Goal: Transaction & Acquisition: Purchase product/service

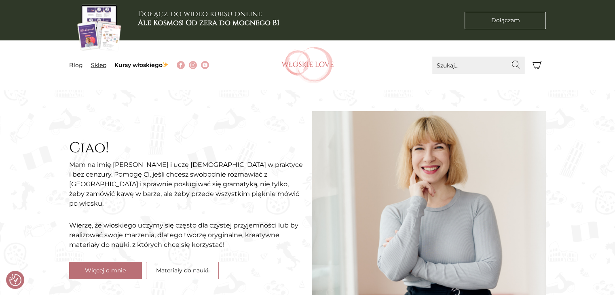
click at [99, 65] on link "Sklep" at bounding box center [98, 64] width 15 height 7
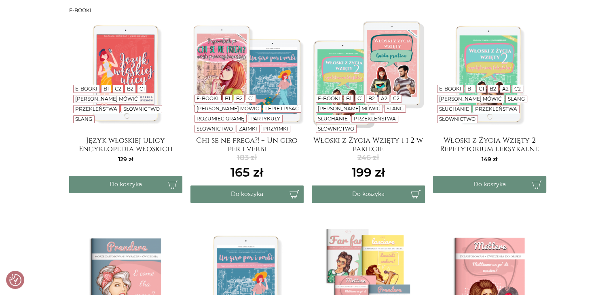
scroll to position [190, 0]
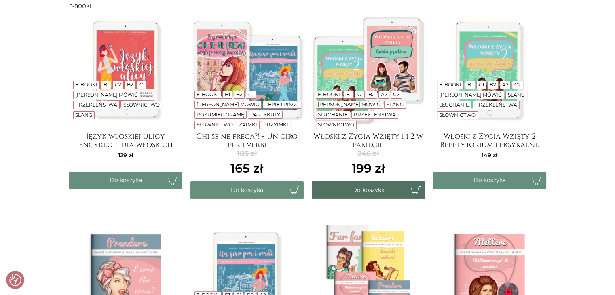
click at [367, 186] on button "Do koszyka" at bounding box center [368, 190] width 113 height 17
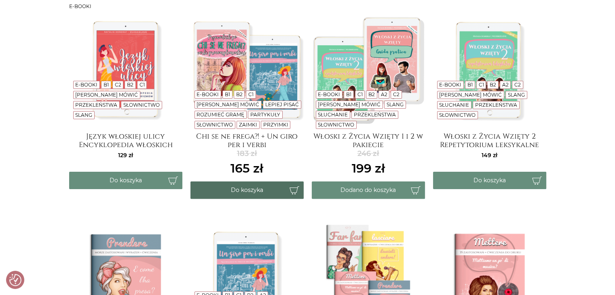
click at [245, 190] on button "Do koszyka" at bounding box center [246, 190] width 113 height 17
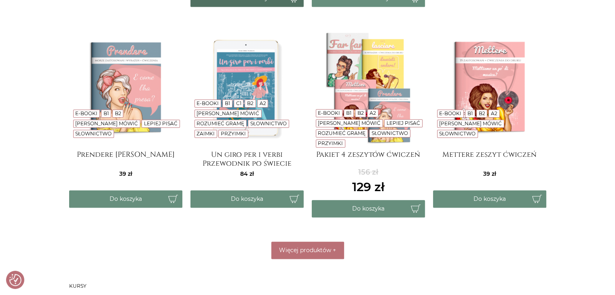
scroll to position [384, 0]
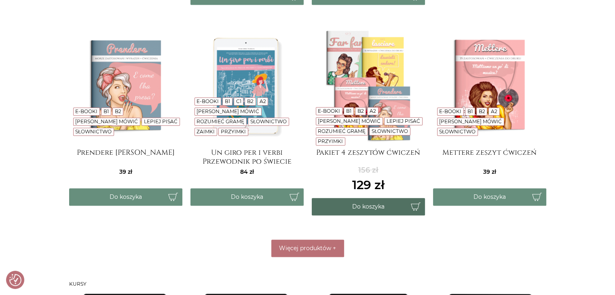
click at [387, 204] on button "Do koszyka" at bounding box center [368, 206] width 113 height 17
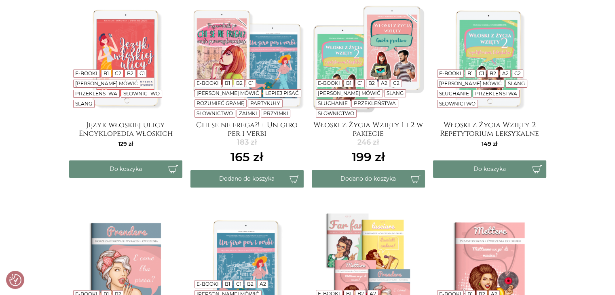
scroll to position [197, 0]
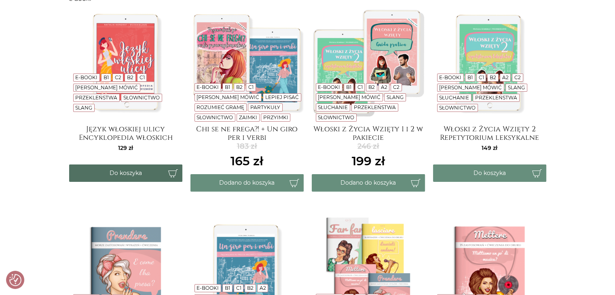
click at [144, 173] on button "Do koszyka" at bounding box center [125, 173] width 113 height 17
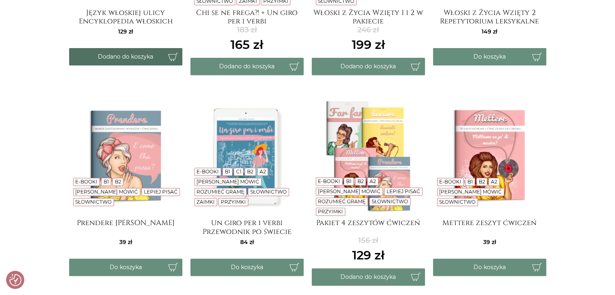
scroll to position [322, 0]
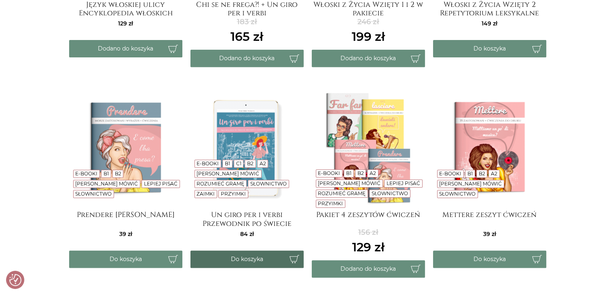
click at [247, 256] on button "Do koszyka" at bounding box center [246, 259] width 113 height 17
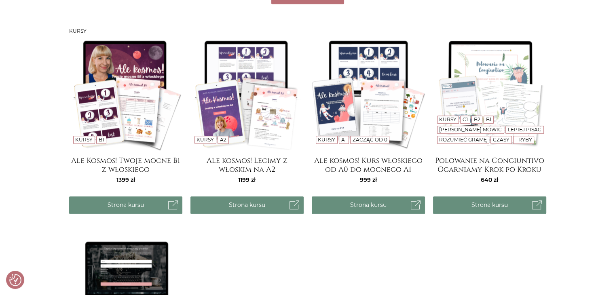
scroll to position [642, 0]
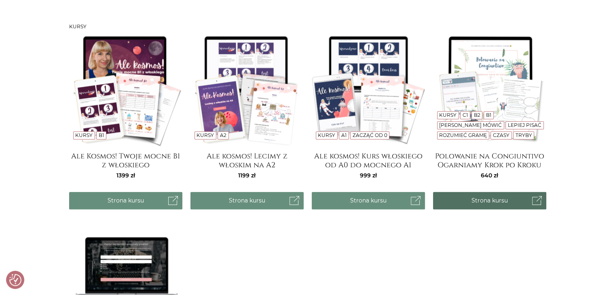
click at [480, 203] on link "Strona kursu" at bounding box center [489, 200] width 113 height 17
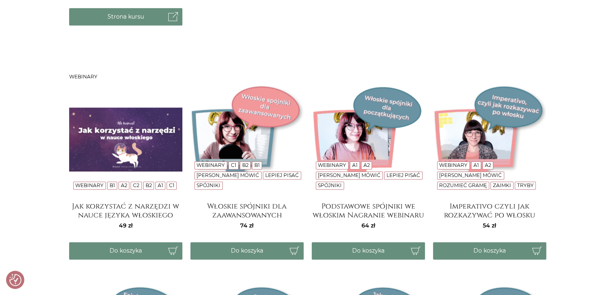
scroll to position [1031, 0]
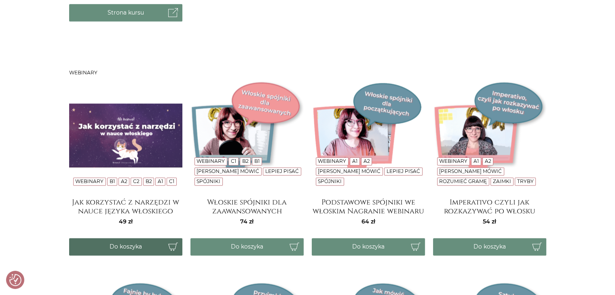
click at [151, 243] on button "Do koszyka" at bounding box center [125, 246] width 113 height 17
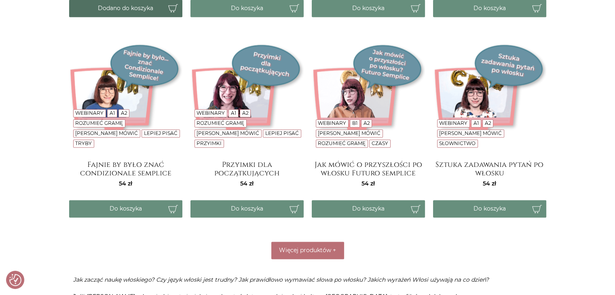
scroll to position [1271, 0]
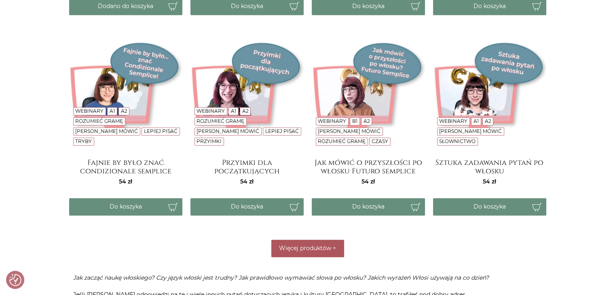
click at [299, 255] on button "Więcej produktów +" at bounding box center [307, 248] width 73 height 17
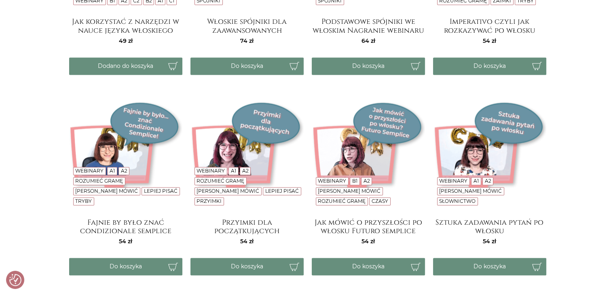
scroll to position [1214, 0]
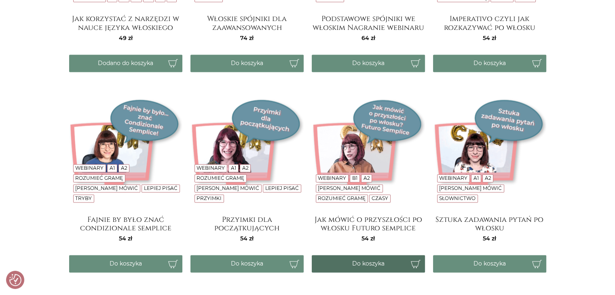
click at [365, 262] on button "Do koszyka" at bounding box center [368, 263] width 113 height 17
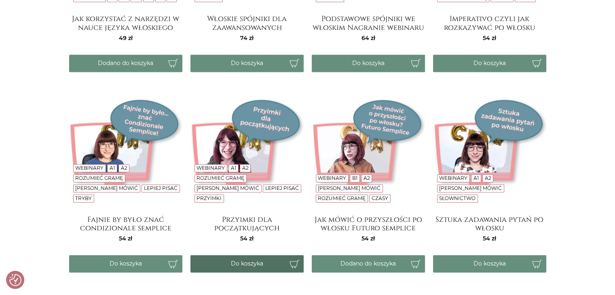
click at [246, 261] on button "Do koszyka" at bounding box center [246, 263] width 113 height 17
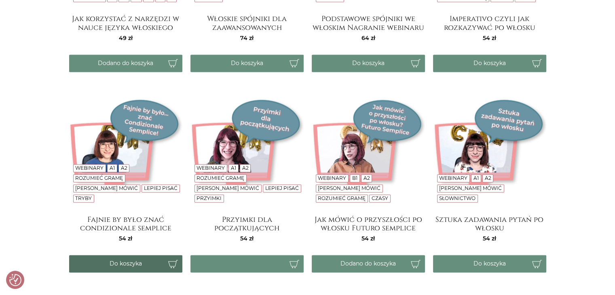
click at [146, 258] on button "Do koszyka" at bounding box center [125, 263] width 113 height 17
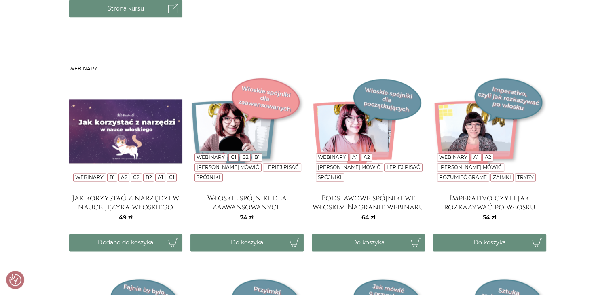
scroll to position [1032, 0]
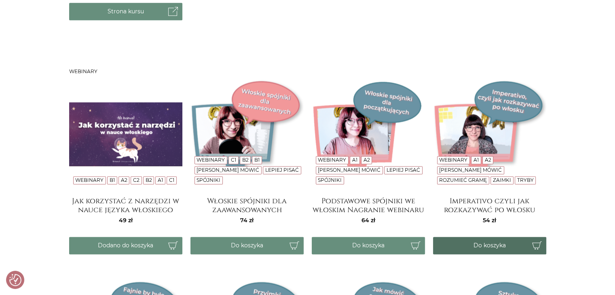
click at [476, 239] on button "Do koszyka" at bounding box center [489, 245] width 113 height 17
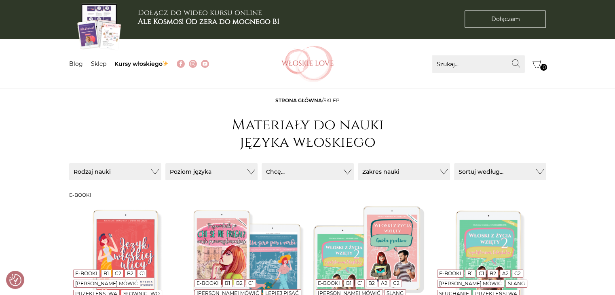
scroll to position [0, 0]
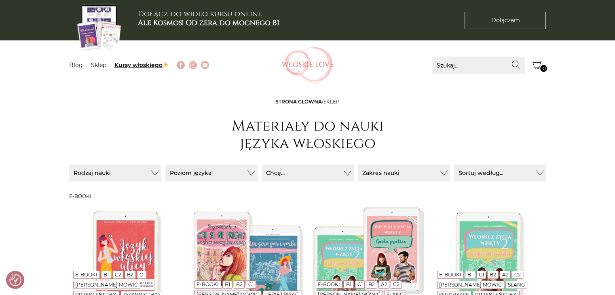
click at [125, 64] on link "Kursy włoskiego" at bounding box center [141, 64] width 55 height 7
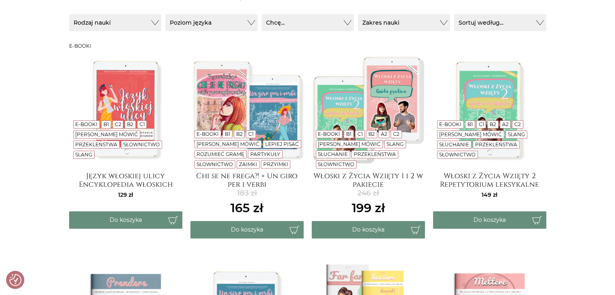
scroll to position [190, 0]
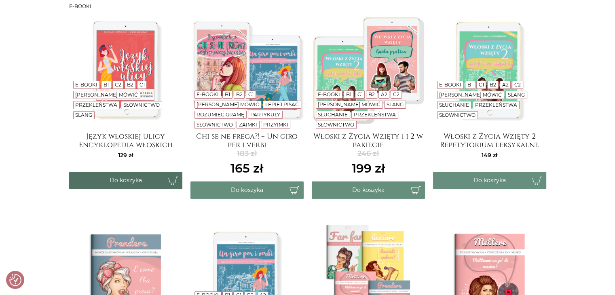
click at [134, 179] on button "Do koszyka" at bounding box center [125, 180] width 113 height 17
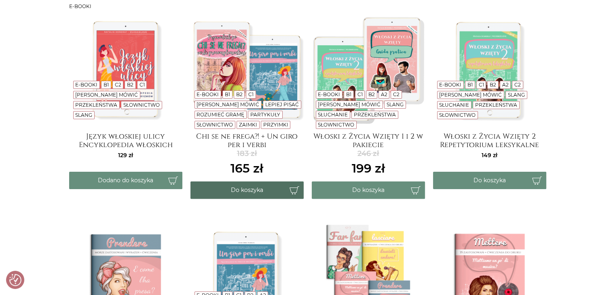
click at [267, 186] on button "Do koszyka" at bounding box center [246, 190] width 113 height 17
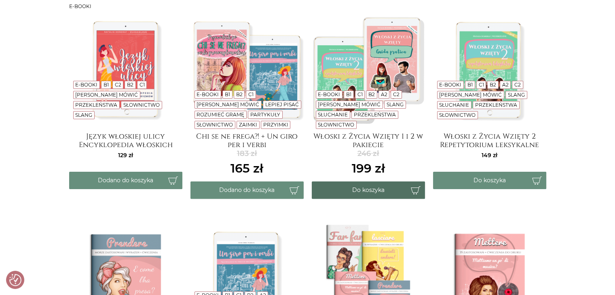
click at [336, 190] on button "Do koszyka" at bounding box center [368, 190] width 113 height 17
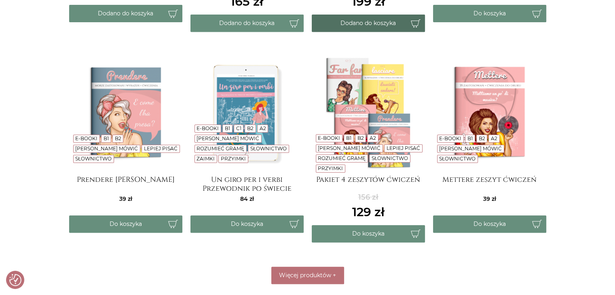
scroll to position [359, 0]
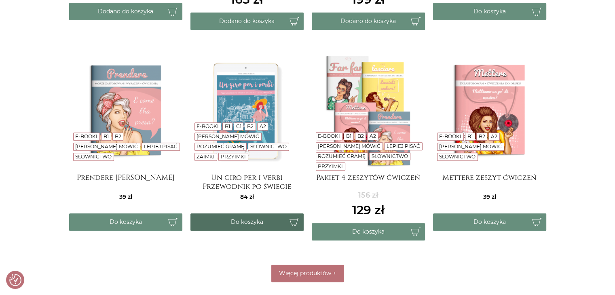
click at [247, 224] on button "Do koszyka" at bounding box center [246, 221] width 113 height 17
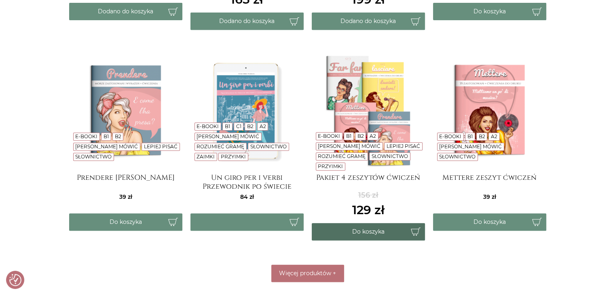
click at [331, 232] on button "Do koszyka" at bounding box center [368, 231] width 113 height 17
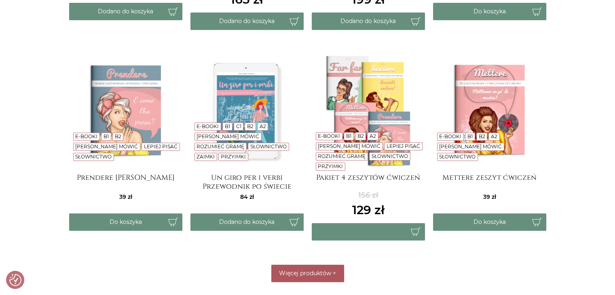
click at [300, 280] on button "Więcej produktów +" at bounding box center [307, 273] width 73 height 17
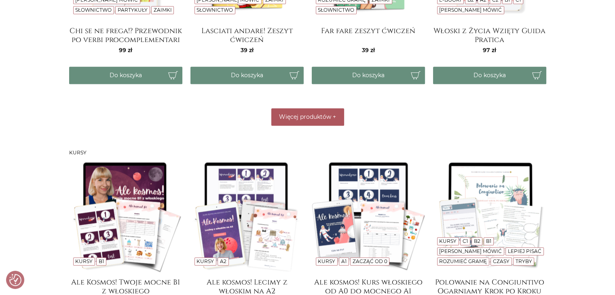
scroll to position [712, 0]
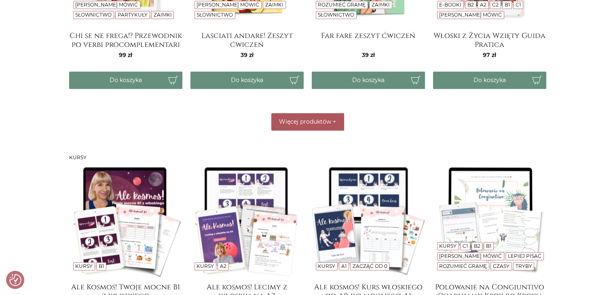
click at [304, 126] on button "Więcej produktów +" at bounding box center [307, 121] width 73 height 17
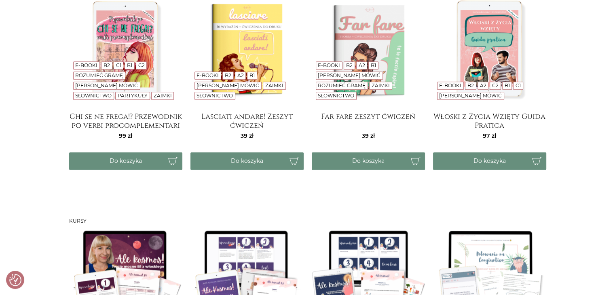
scroll to position [633, 0]
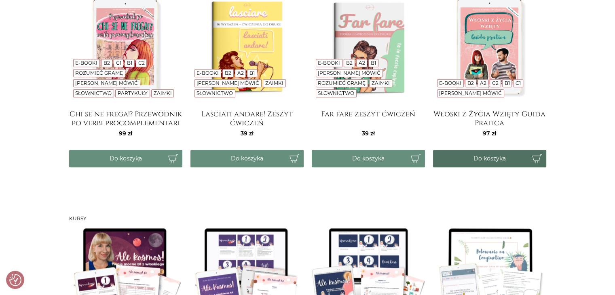
click at [486, 153] on button "Do koszyka" at bounding box center [489, 158] width 113 height 17
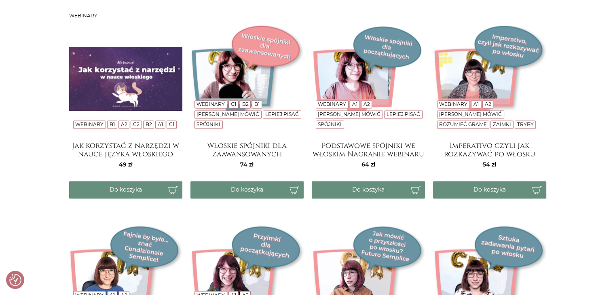
scroll to position [1273, 0]
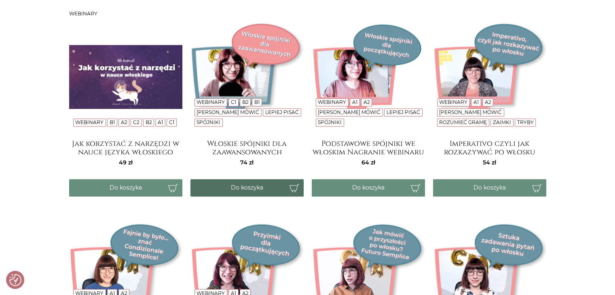
click at [249, 182] on button "Do koszyka" at bounding box center [246, 187] width 113 height 17
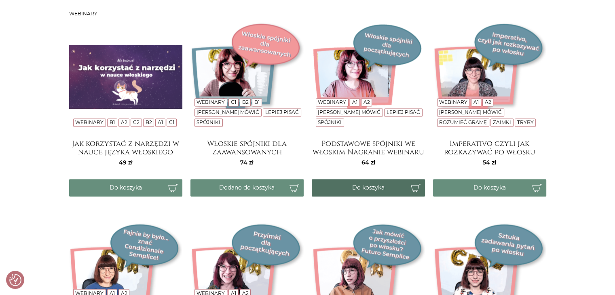
click at [329, 181] on button "Do koszyka" at bounding box center [368, 187] width 113 height 17
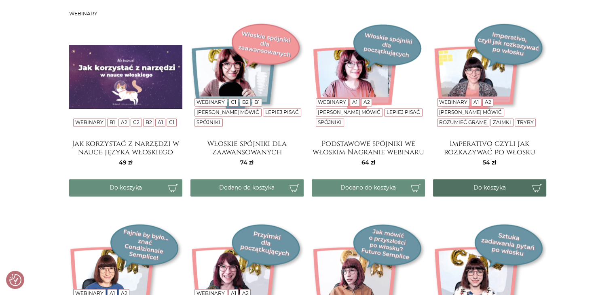
click at [455, 191] on button "Do koszyka" at bounding box center [489, 187] width 113 height 17
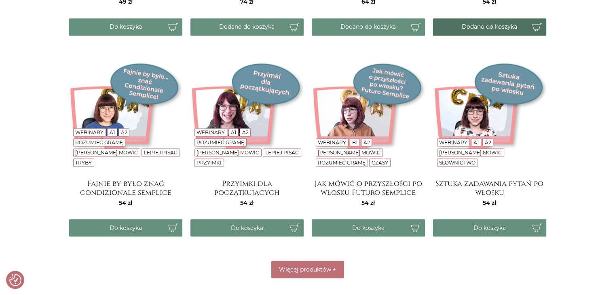
scroll to position [1436, 0]
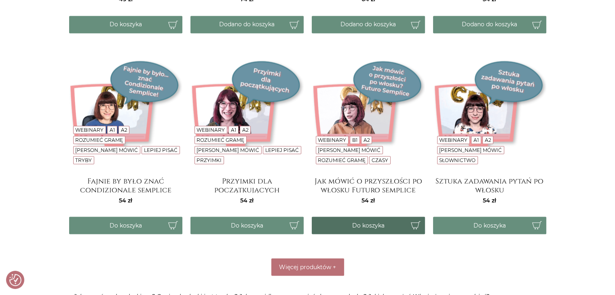
click at [386, 220] on button "Do koszyka" at bounding box center [368, 225] width 113 height 17
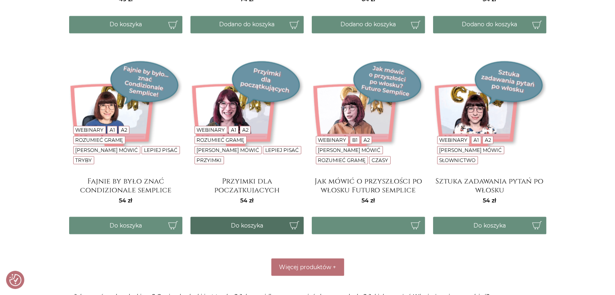
click at [279, 218] on button "Do koszyka" at bounding box center [246, 225] width 113 height 17
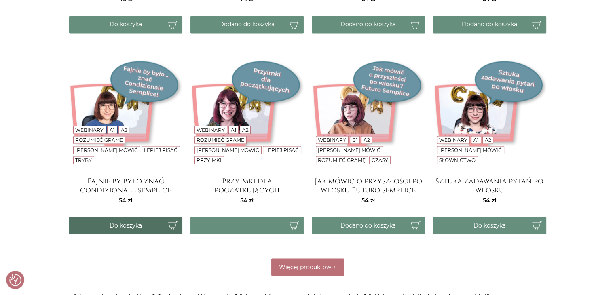
click at [129, 222] on button "Do koszyka" at bounding box center [125, 225] width 113 height 17
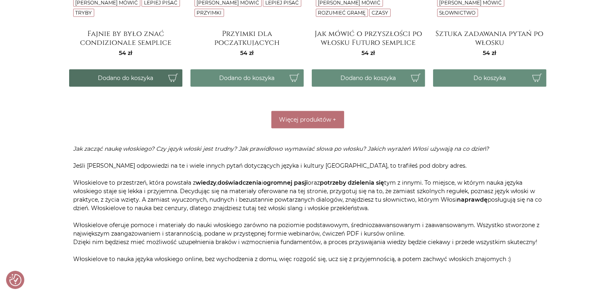
scroll to position [1585, 0]
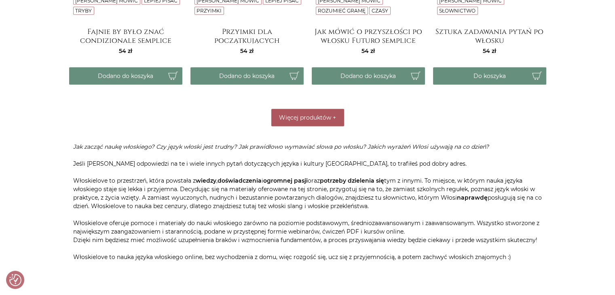
click at [291, 112] on button "Więcej produktów +" at bounding box center [307, 117] width 73 height 17
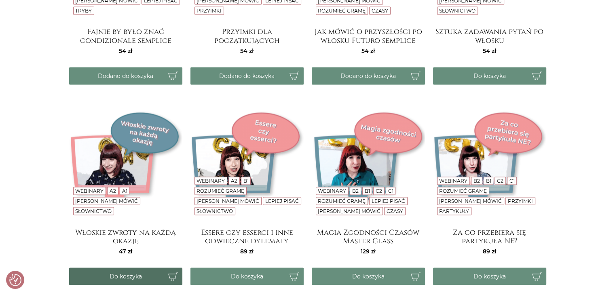
click at [148, 273] on button "Do koszyka" at bounding box center [125, 276] width 113 height 17
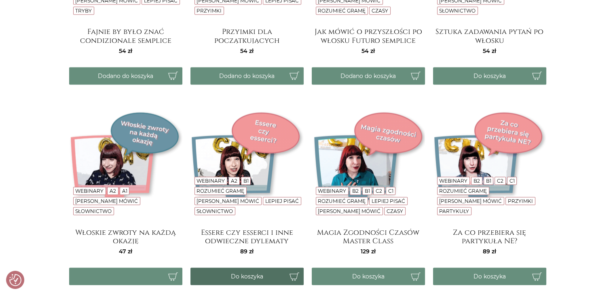
click at [234, 270] on button "Do koszyka" at bounding box center [246, 276] width 113 height 17
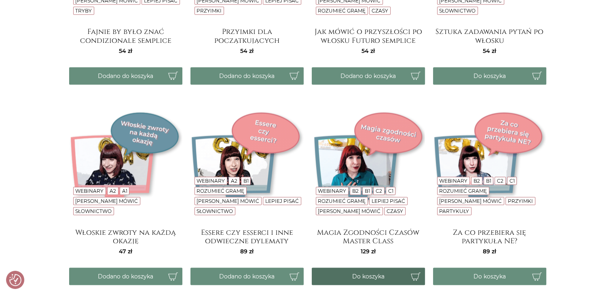
click at [362, 276] on button "Do koszyka" at bounding box center [368, 276] width 113 height 17
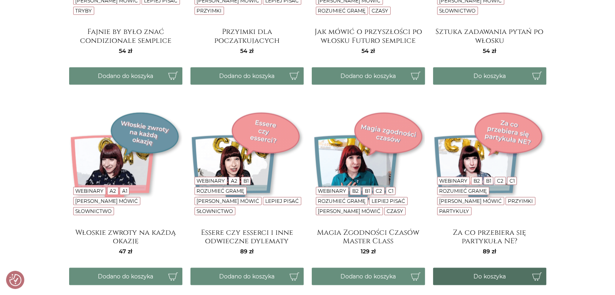
click at [475, 270] on button "Do koszyka" at bounding box center [489, 276] width 113 height 17
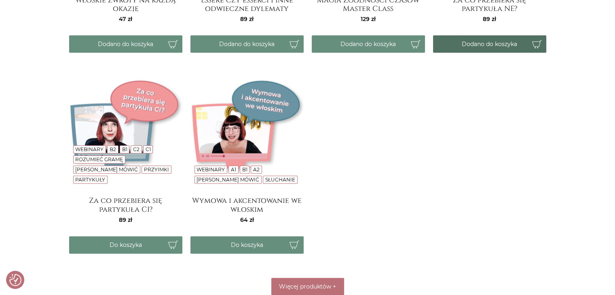
scroll to position [1829, 0]
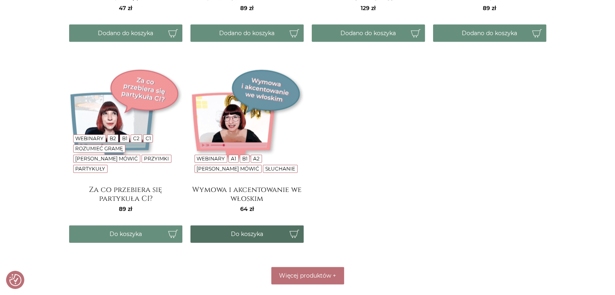
click at [243, 235] on button "Do koszyka" at bounding box center [246, 234] width 113 height 17
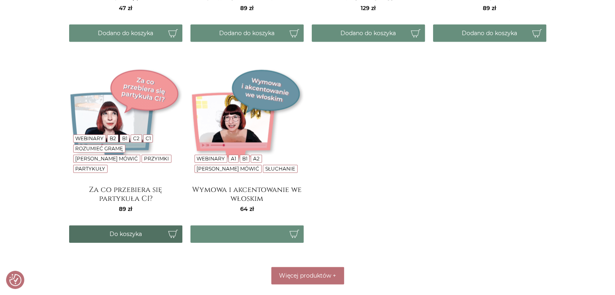
click at [144, 230] on button "Do koszyka" at bounding box center [125, 234] width 113 height 17
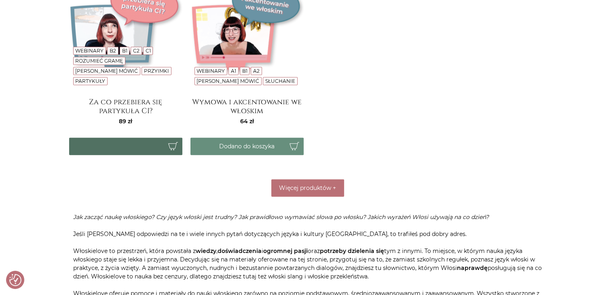
scroll to position [1928, 0]
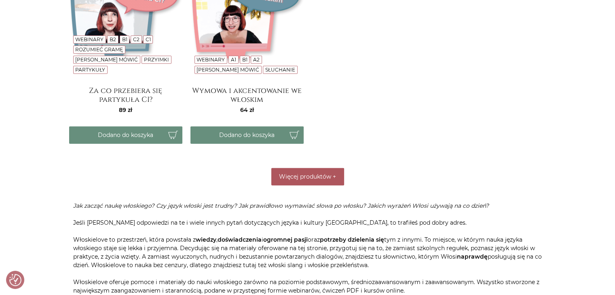
click at [337, 182] on button "Więcej produktów +" at bounding box center [307, 176] width 73 height 17
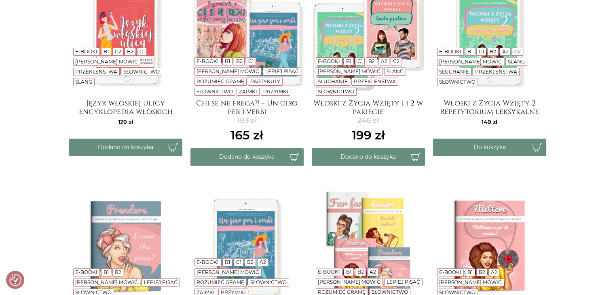
scroll to position [0, 0]
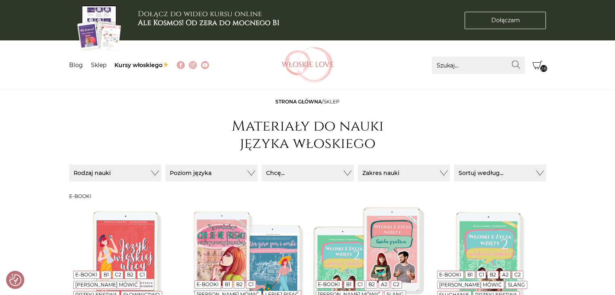
click at [533, 64] on icon "Koszyk" at bounding box center [537, 65] width 10 height 10
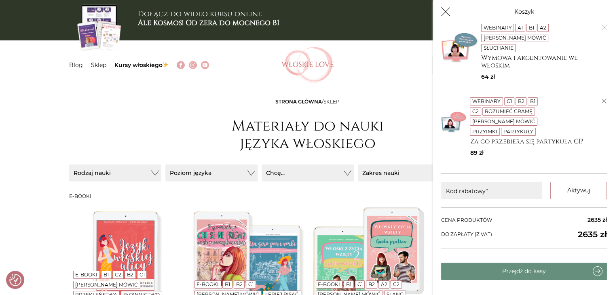
scroll to position [1369, 0]
